Goal: Find specific page/section: Find specific page/section

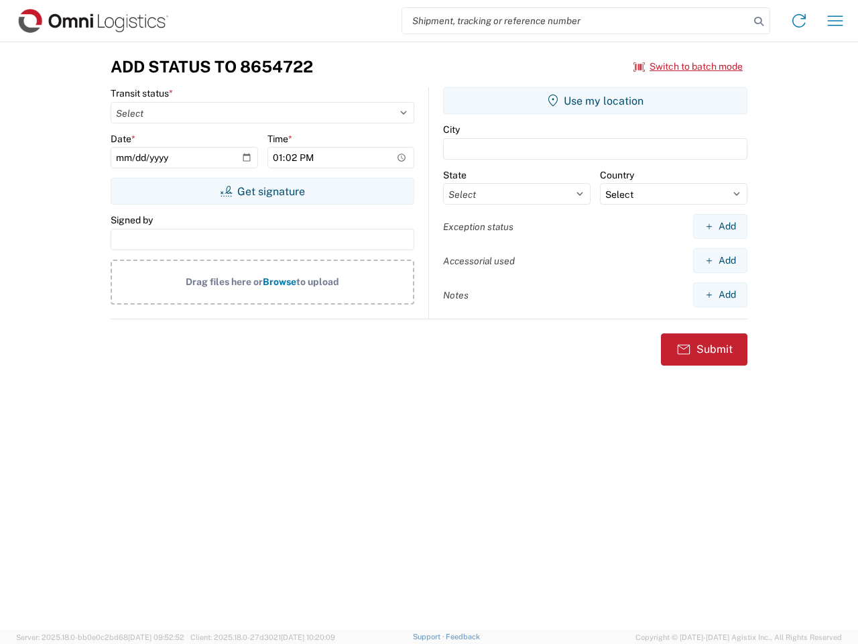
click at [576, 21] on input "search" at bounding box center [575, 20] width 347 height 25
click at [759, 21] on icon at bounding box center [759, 21] width 19 height 19
click at [799, 21] on icon at bounding box center [798, 20] width 21 height 21
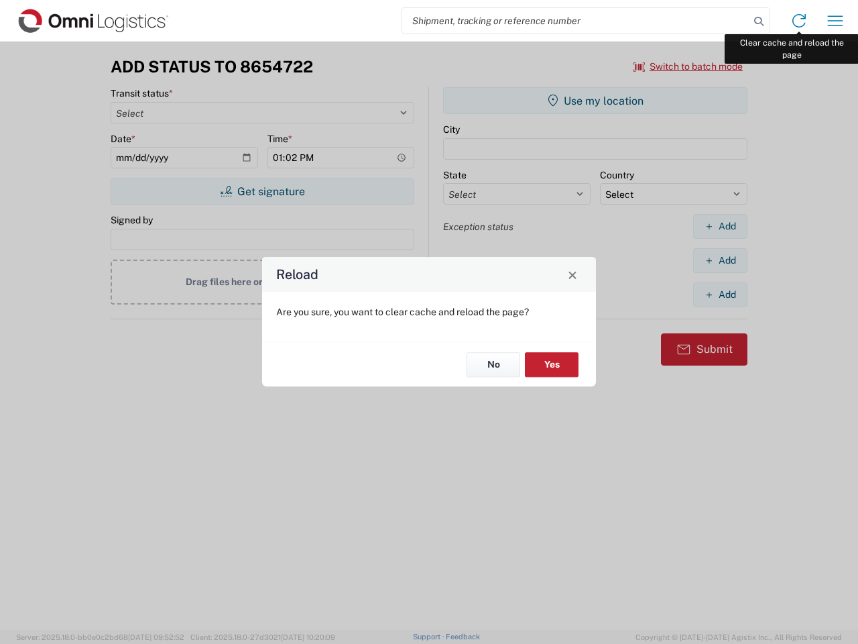
click at [835, 21] on div "Reload Are you sure, you want to clear cache and reload the page? No Yes" at bounding box center [429, 322] width 858 height 644
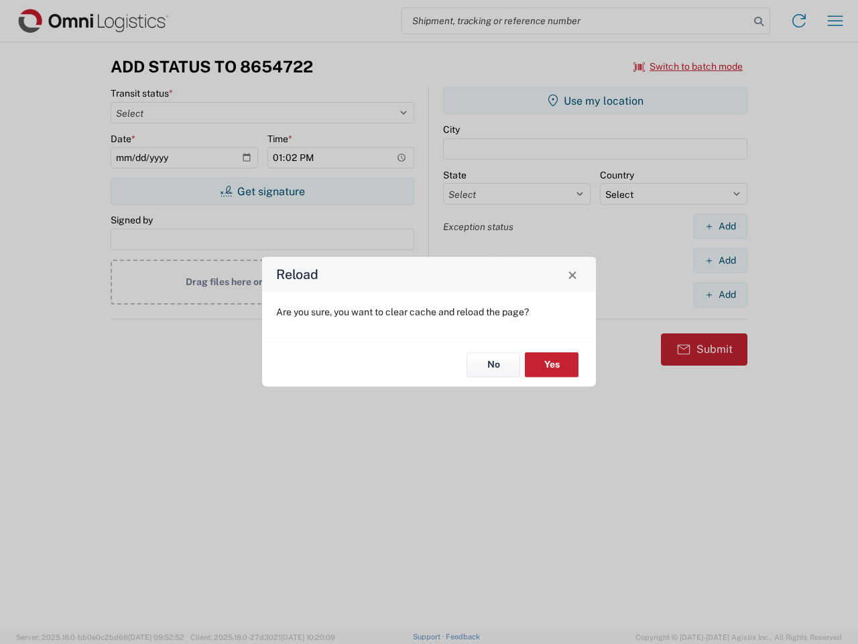
click at [689, 66] on div "Reload Are you sure, you want to clear cache and reload the page? No Yes" at bounding box center [429, 322] width 858 height 644
click at [262, 191] on div "Reload Are you sure, you want to clear cache and reload the page? No Yes" at bounding box center [429, 322] width 858 height 644
click at [595, 101] on div "Reload Are you sure, you want to clear cache and reload the page? No Yes" at bounding box center [429, 322] width 858 height 644
click at [720, 226] on div "Reload Are you sure, you want to clear cache and reload the page? No Yes" at bounding box center [429, 322] width 858 height 644
click at [720, 260] on div "Reload Are you sure, you want to clear cache and reload the page? No Yes" at bounding box center [429, 322] width 858 height 644
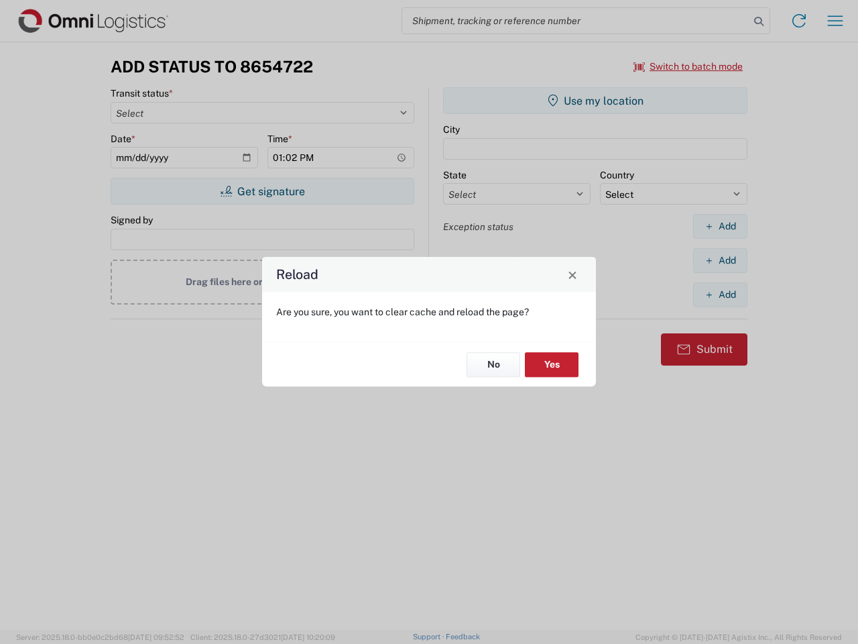
click at [720, 294] on div "Reload Are you sure, you want to clear cache and reload the page? No Yes" at bounding box center [429, 322] width 858 height 644
